Goal: Information Seeking & Learning: Learn about a topic

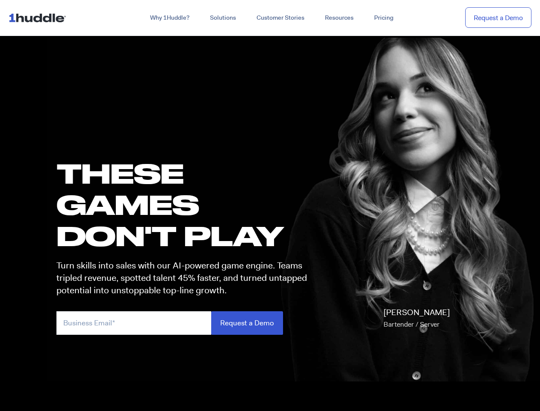
click at [270, 205] on h1 "these GAMES DON'T PLAY" at bounding box center [185, 204] width 258 height 94
click at [169, 18] on link "Why 1Huddle?" at bounding box center [170, 17] width 60 height 15
click at [222, 18] on link "Solutions" at bounding box center [223, 17] width 47 height 15
click at [339, 18] on link "Resources" at bounding box center [339, 17] width 49 height 15
click at [186, 322] on input "email" at bounding box center [133, 323] width 155 height 24
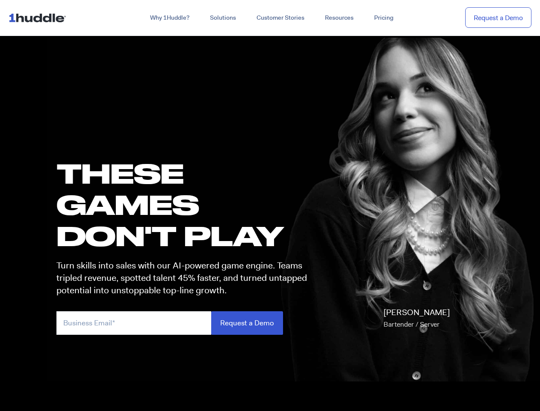
click at [247, 322] on input "Request a Demo" at bounding box center [247, 323] width 72 height 24
